Goal: Task Accomplishment & Management: Complete application form

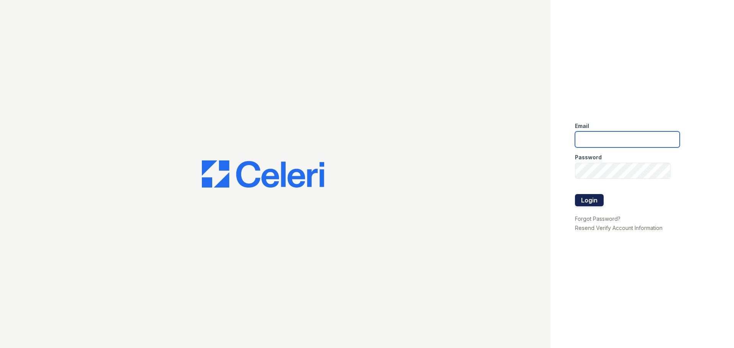
type input "[EMAIL_ADDRESS][DOMAIN_NAME]"
click at [595, 200] on button "Login" at bounding box center [589, 200] width 29 height 12
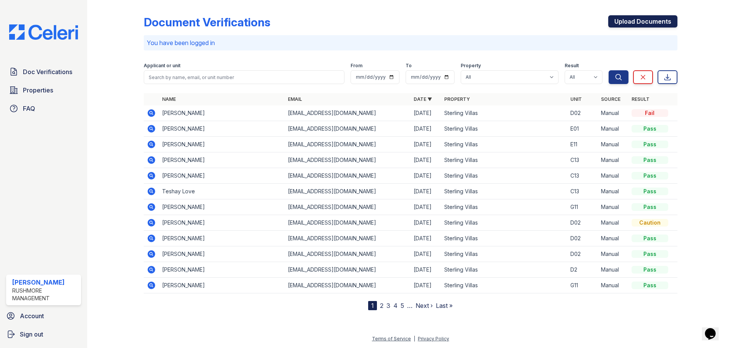
click at [629, 23] on link "Upload Documents" at bounding box center [642, 21] width 69 height 12
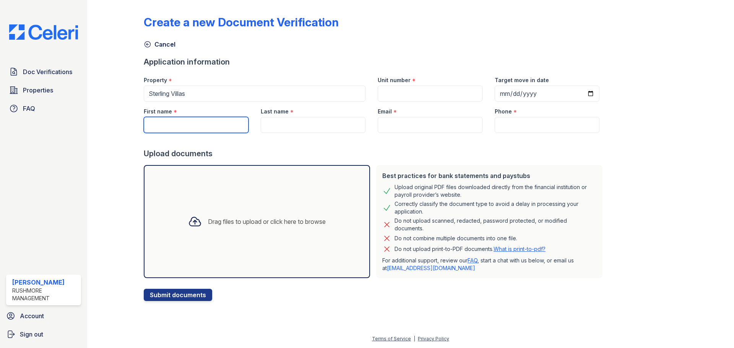
click at [200, 121] on input "First name" at bounding box center [196, 125] width 105 height 16
paste input "Airelle"
type input "Airelle"
click at [286, 125] on input "Last name" at bounding box center [313, 125] width 105 height 16
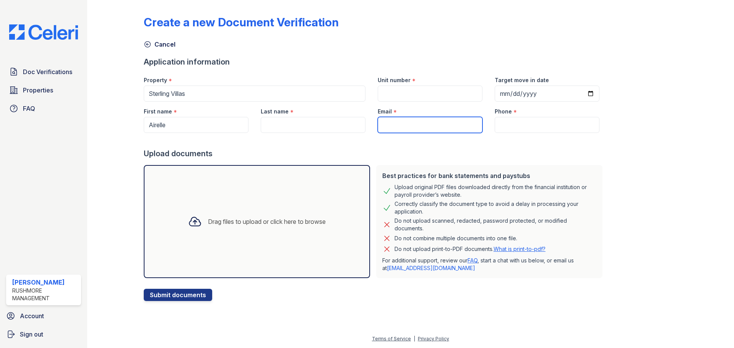
click at [440, 124] on input "Email" at bounding box center [430, 125] width 105 height 16
click at [320, 129] on input "Last name" at bounding box center [313, 125] width 105 height 16
paste input "[PERSON_NAME]"
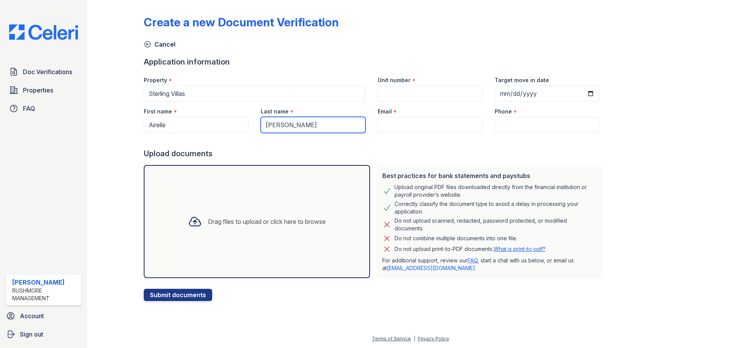
type input "[PERSON_NAME]"
click at [389, 100] on input "Unit number" at bounding box center [430, 94] width 105 height 16
type input "A7"
click at [426, 119] on input "Email" at bounding box center [430, 125] width 105 height 16
paste input "[EMAIL_ADDRESS][DOMAIN_NAME]"
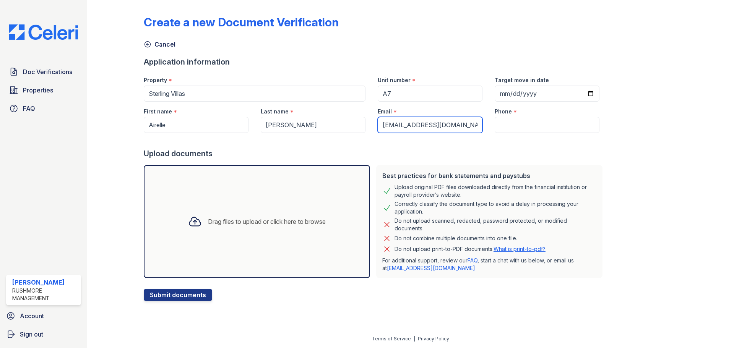
type input "[EMAIL_ADDRESS][DOMAIN_NAME]"
click at [495, 92] on input "Target move in date" at bounding box center [547, 94] width 105 height 16
type input "2025-10-15"
click at [503, 123] on input "Phone" at bounding box center [547, 125] width 105 height 16
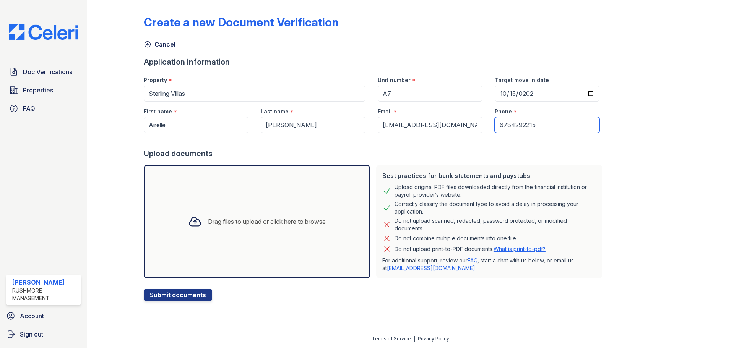
type input "6784292215"
click at [260, 207] on div "Drag files to upload or click here to browse" at bounding box center [257, 221] width 226 height 113
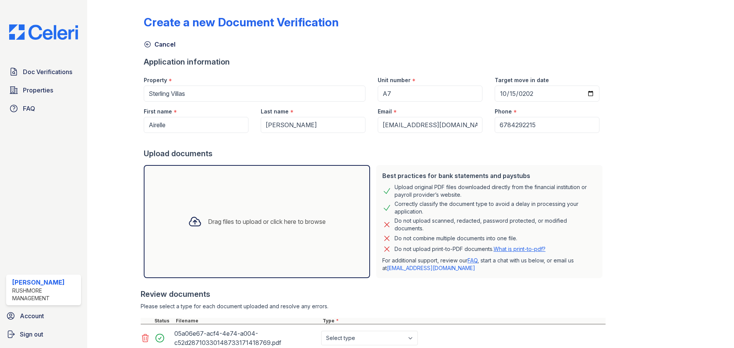
scroll to position [76, 0]
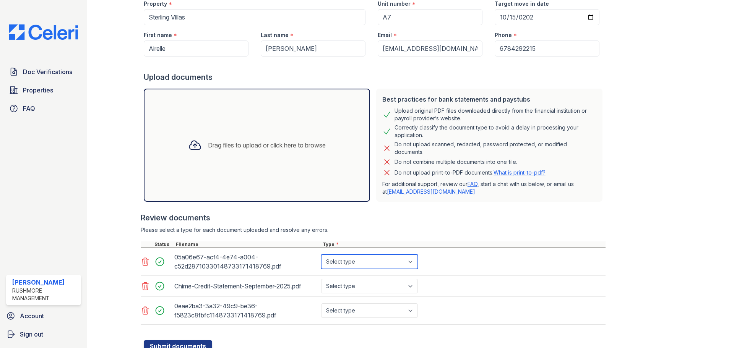
click at [362, 260] on select "Select type Paystub Bank Statement Offer Letter Tax Documents Benefit Award Let…" at bounding box center [369, 262] width 97 height 15
select select "paystub"
click at [321, 255] on select "Select type Paystub Bank Statement Offer Letter Tax Documents Benefit Award Let…" at bounding box center [369, 262] width 97 height 15
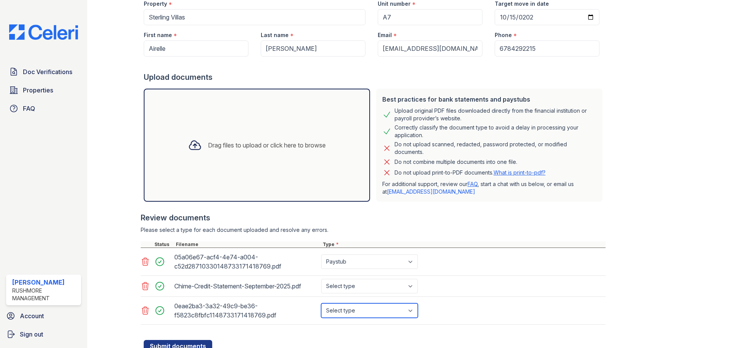
click at [348, 311] on select "Select type Paystub Bank Statement Offer Letter Tax Documents Benefit Award Let…" at bounding box center [369, 311] width 97 height 15
select select "paystub"
click at [321, 304] on select "Select type Paystub Bank Statement Offer Letter Tax Documents Benefit Award Let…" at bounding box center [369, 311] width 97 height 15
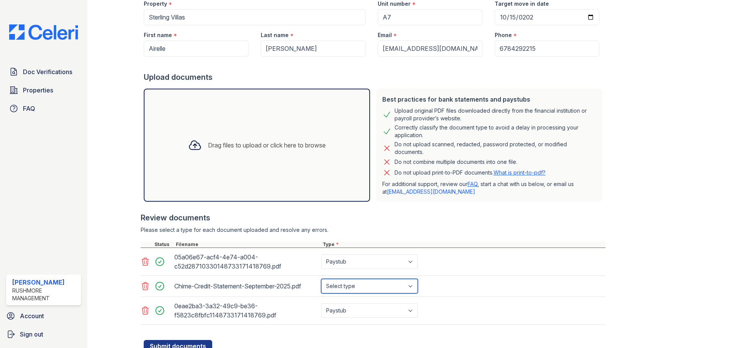
click at [347, 288] on select "Select type Paystub Bank Statement Offer Letter Tax Documents Benefit Award Let…" at bounding box center [369, 286] width 97 height 15
select select "bank_statement"
click at [321, 279] on select "Select type Paystub Bank Statement Offer Letter Tax Documents Benefit Award Let…" at bounding box center [369, 286] width 97 height 15
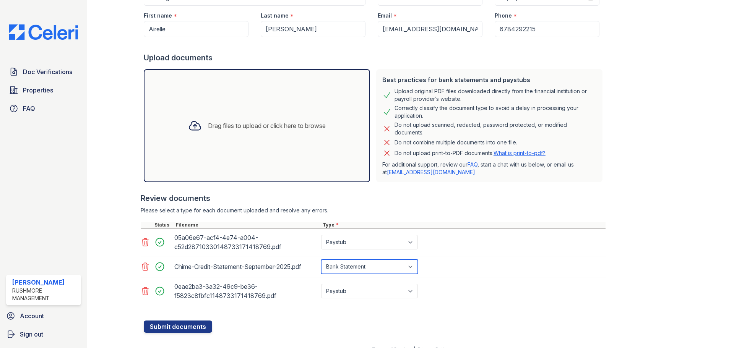
scroll to position [107, 0]
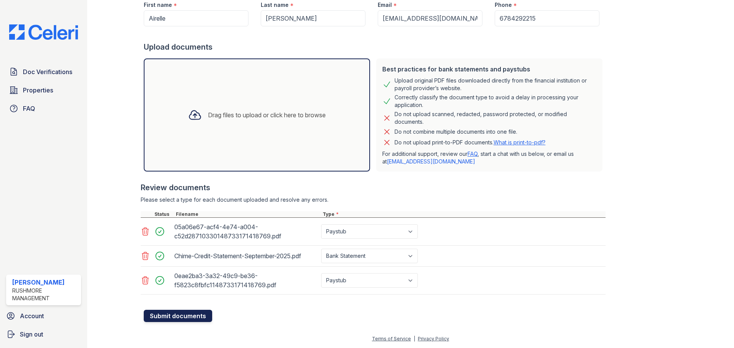
click at [189, 317] on button "Submit documents" at bounding box center [178, 316] width 68 height 12
